Goal: Task Accomplishment & Management: Use online tool/utility

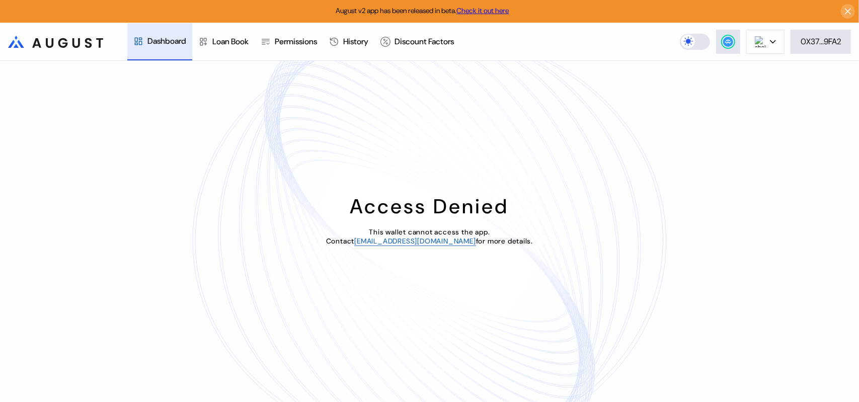
click at [508, 110] on div "Access Denied This wallet cannot access the app. Contact [EMAIL_ADDRESS][DOMAIN…" at bounding box center [429, 231] width 859 height 341
click at [836, 43] on div "0X37...9FA2" at bounding box center [821, 41] width 40 height 11
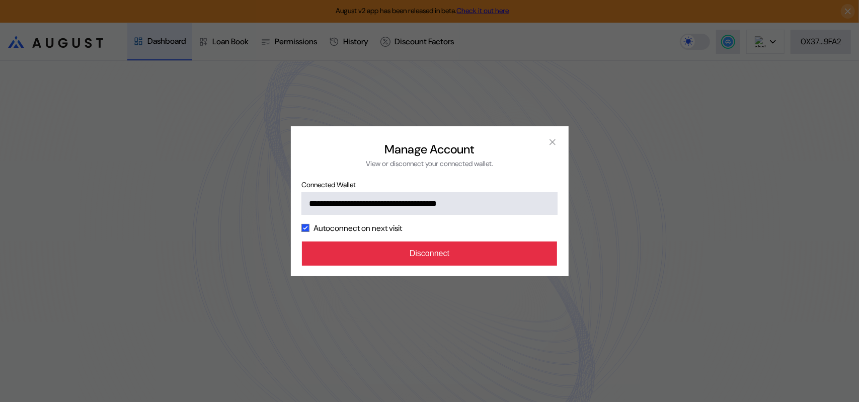
click at [452, 266] on button "Disconnect" at bounding box center [430, 254] width 256 height 24
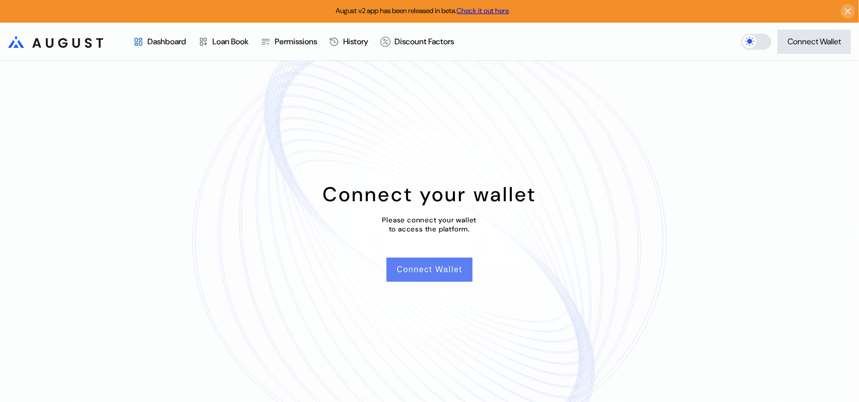
click at [420, 276] on button "Connect Wallet" at bounding box center [429, 270] width 86 height 24
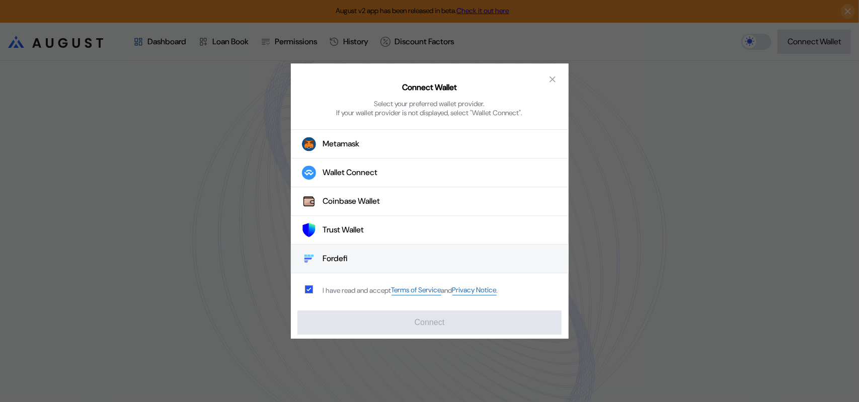
click at [343, 259] on div "Fordefi" at bounding box center [335, 259] width 25 height 11
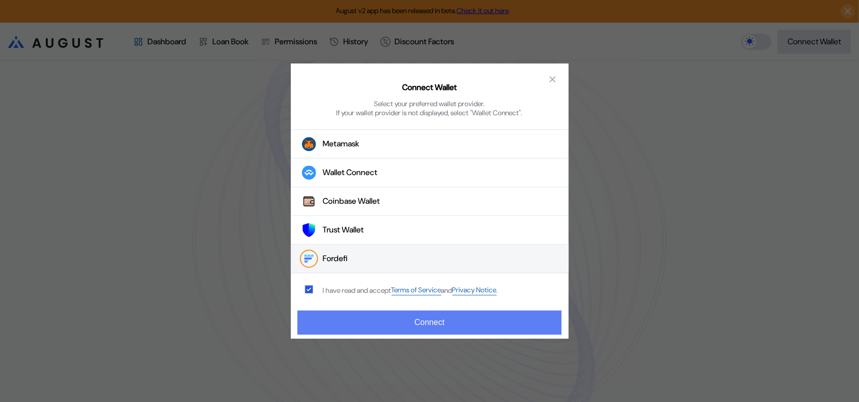
click at [415, 314] on button "Connect" at bounding box center [429, 322] width 264 height 24
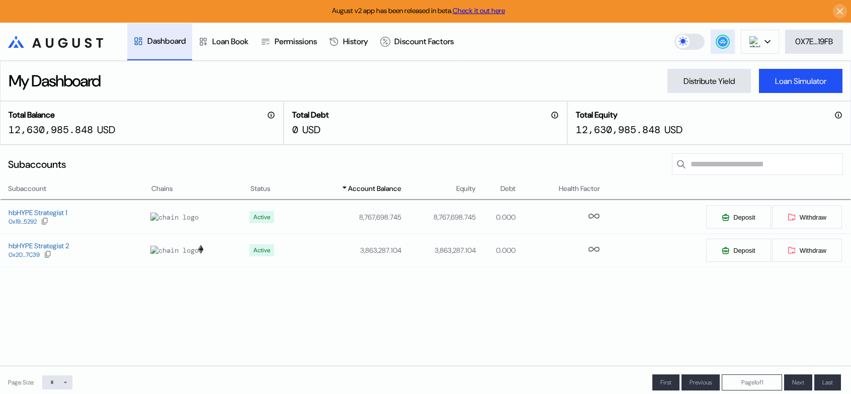
click at [723, 43] on circle at bounding box center [723, 42] width 10 height 10
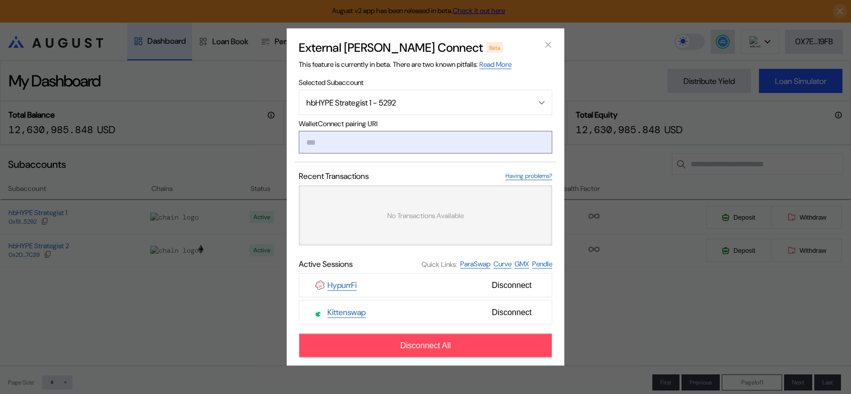
click at [388, 151] on input "modal" at bounding box center [426, 142] width 254 height 23
paste input "**********"
type input "**********"
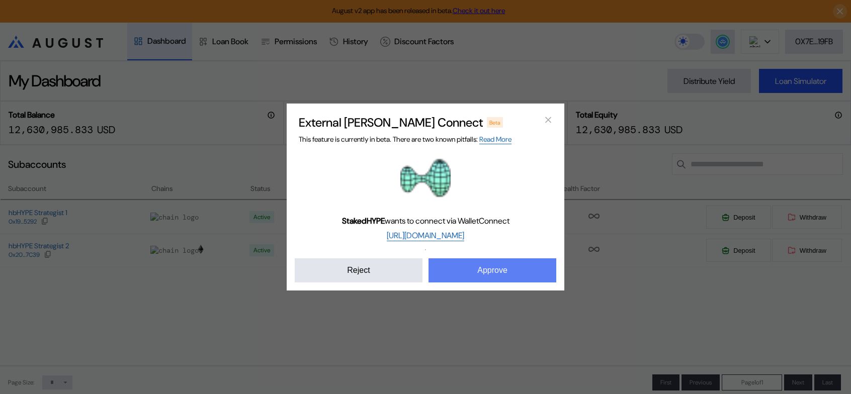
click at [478, 282] on button "Approve" at bounding box center [493, 271] width 128 height 24
